Goal: Information Seeking & Learning: Understand process/instructions

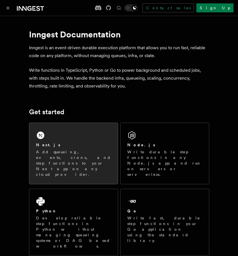
click at [56, 140] on div "Next.js Add queueing, events, crons, and step functions to your Next app on any…" at bounding box center [73, 153] width 88 height 61
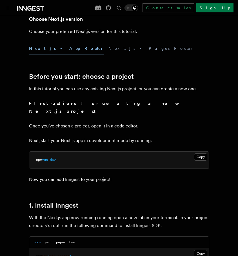
scroll to position [197, 0]
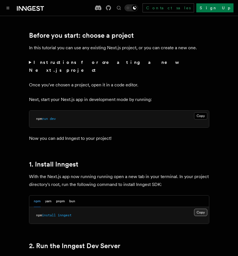
click at [202, 209] on button "Copy Copied" at bounding box center [200, 212] width 13 height 7
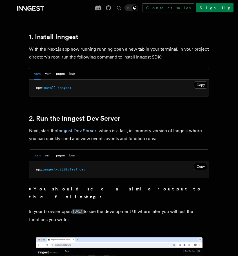
scroll to position [329, 0]
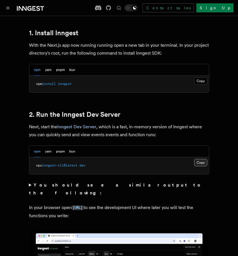
click at [196, 159] on button "Copy Copied" at bounding box center [200, 162] width 13 height 7
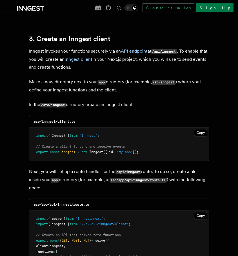
scroll to position [657, 0]
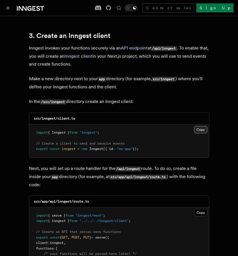
click at [200, 126] on button "Copy Copied" at bounding box center [200, 129] width 13 height 7
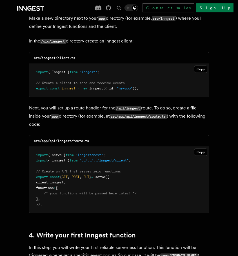
scroll to position [723, 0]
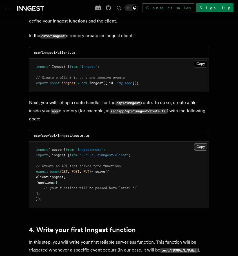
click at [199, 143] on button "Copy Copied" at bounding box center [200, 146] width 13 height 7
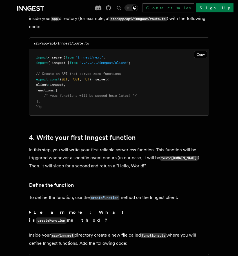
scroll to position [854, 0]
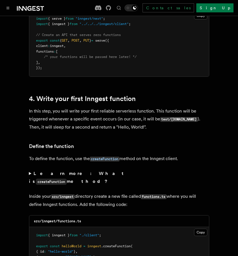
click at [121, 107] on p "In this step, you will write your first reliable serverless function. This func…" at bounding box center [119, 119] width 180 height 24
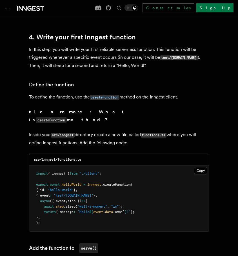
scroll to position [920, 0]
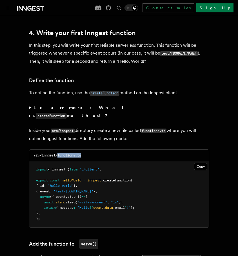
drag, startPoint x: 85, startPoint y: 131, endPoint x: 58, endPoint y: 134, distance: 27.2
click at [58, 150] on div "src/inngest/functions.ts" at bounding box center [119, 156] width 180 height 12
copy code "functions.ts"
click at [198, 163] on button "Copy Copied" at bounding box center [200, 166] width 13 height 7
